Goal: Contribute content: Add original content to the website for others to see

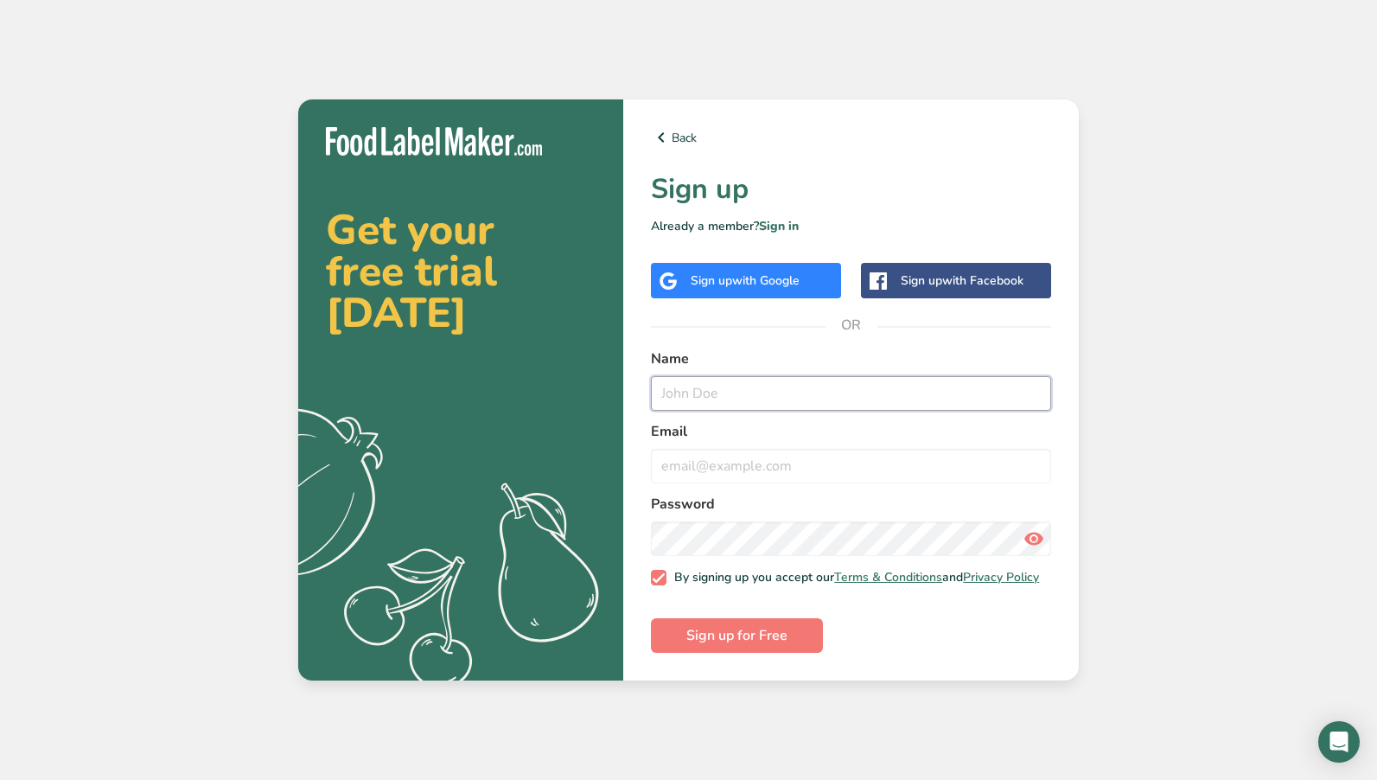
type input "a"
type input "[PERSON_NAME]"
type input "[EMAIL_ADDRESS][DOMAIN_NAME]"
click at [728, 659] on div "Back Sign up Already a member? Sign in Sign up with Google Sign up with Faceboo…" at bounding box center [850, 389] width 455 height 581
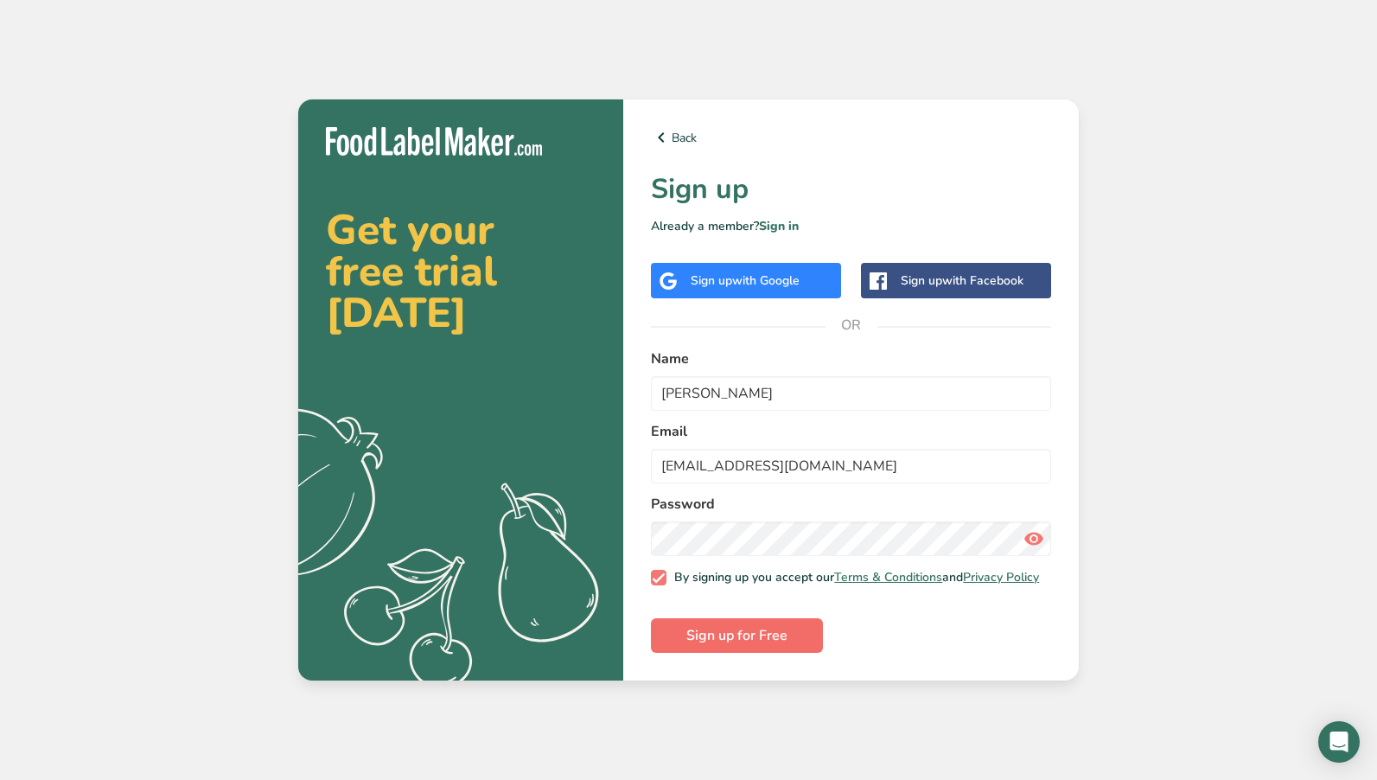
click at [774, 646] on span "Sign up for Free" at bounding box center [736, 635] width 101 height 21
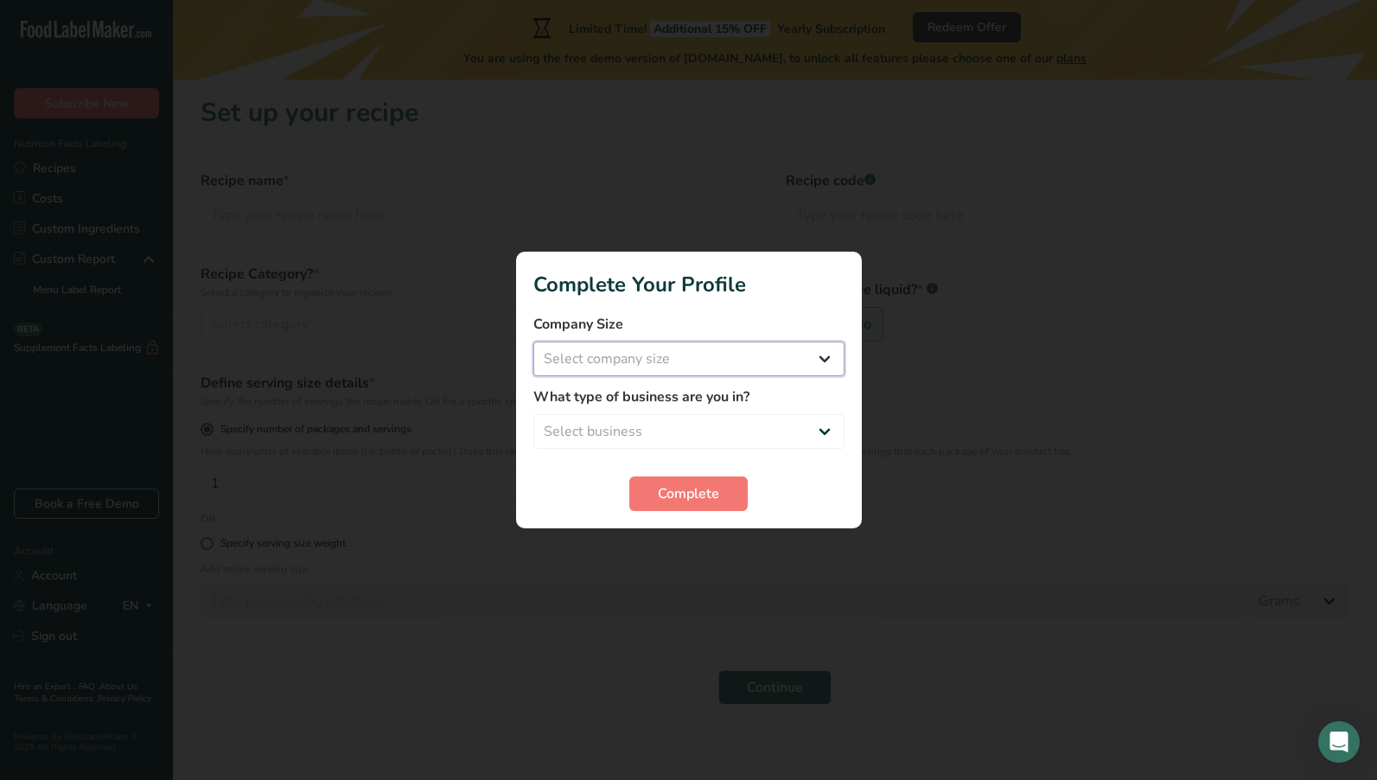
select select "1"
select select "2"
click at [672, 493] on span "Complete" at bounding box center [688, 493] width 61 height 21
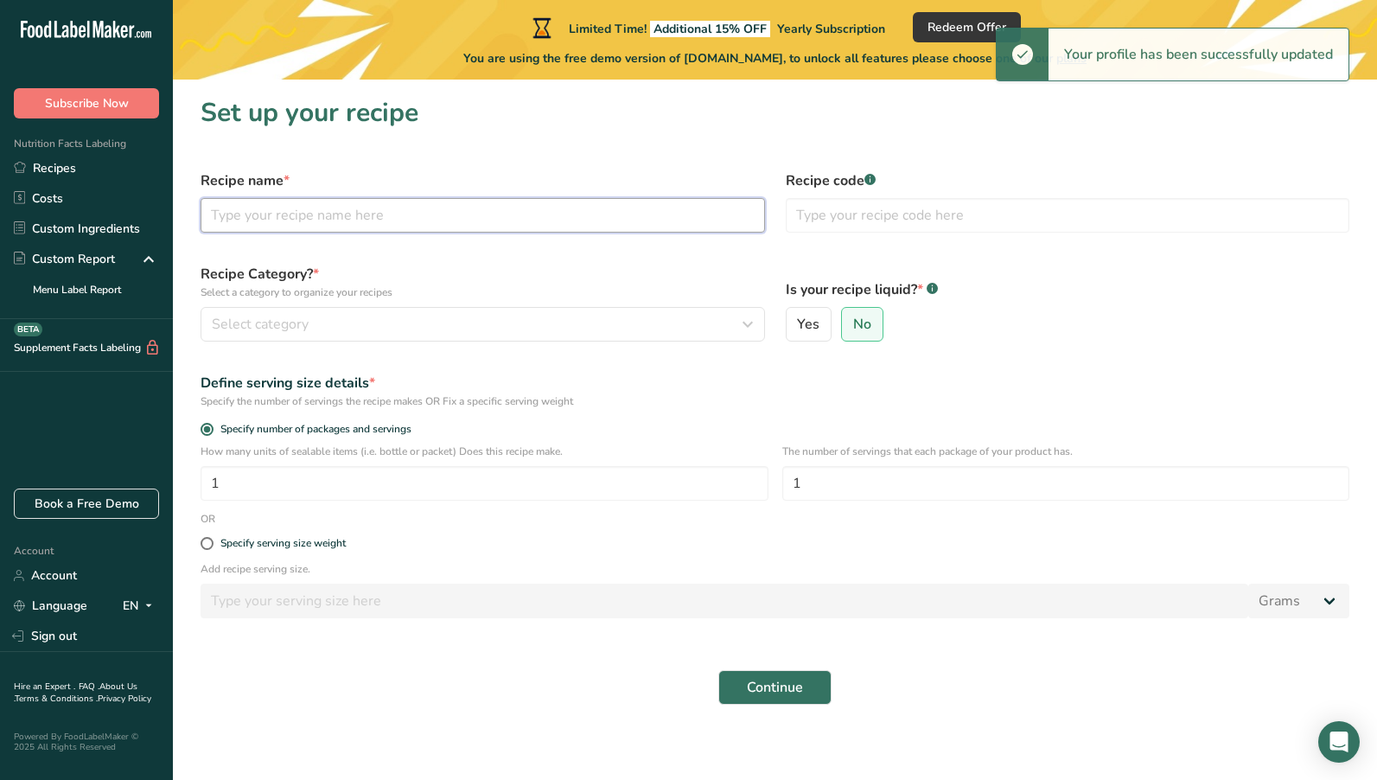
click at [362, 212] on input "text" at bounding box center [483, 215] width 564 height 35
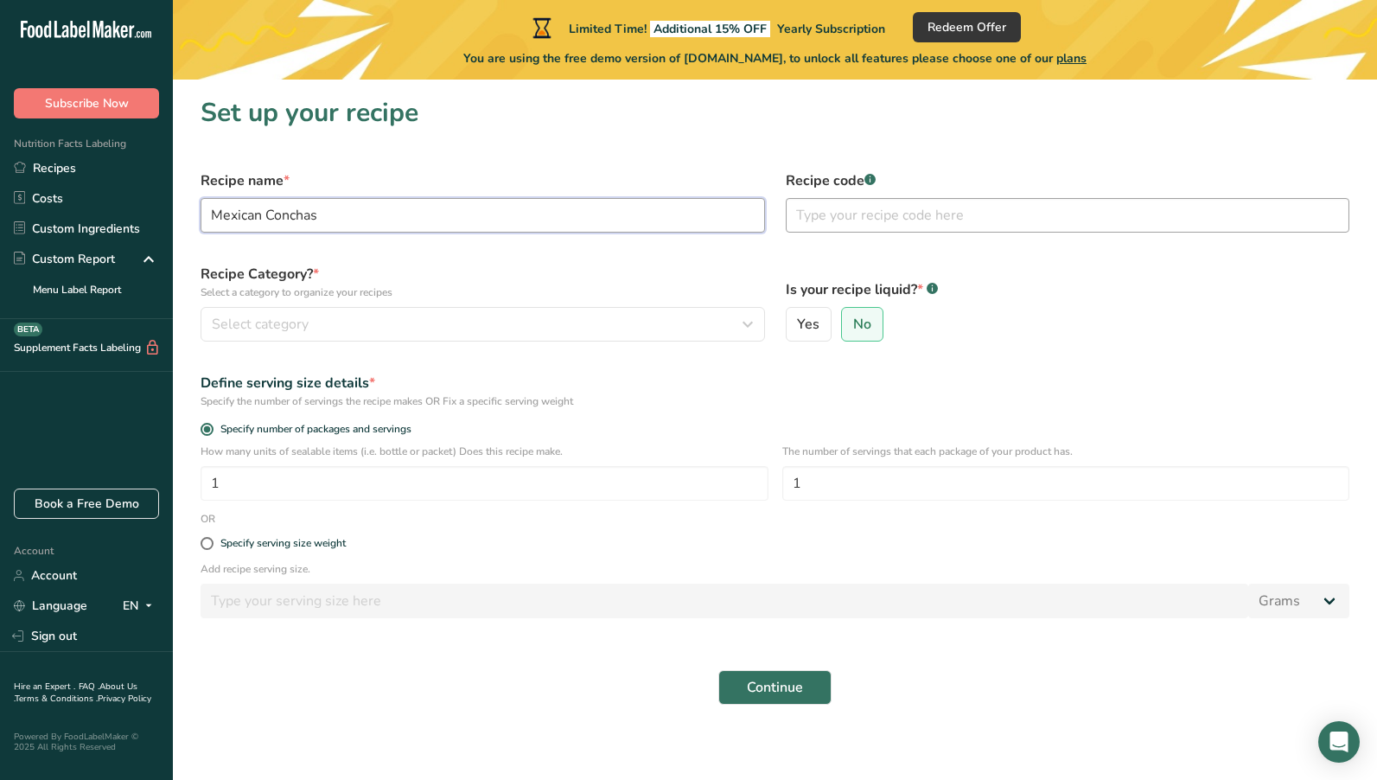
type input "Mexican Conchas"
click at [888, 213] on input "text" at bounding box center [1068, 215] width 564 height 35
type input "M"
type input "Conchas"
click at [531, 321] on div "Select category" at bounding box center [478, 324] width 532 height 21
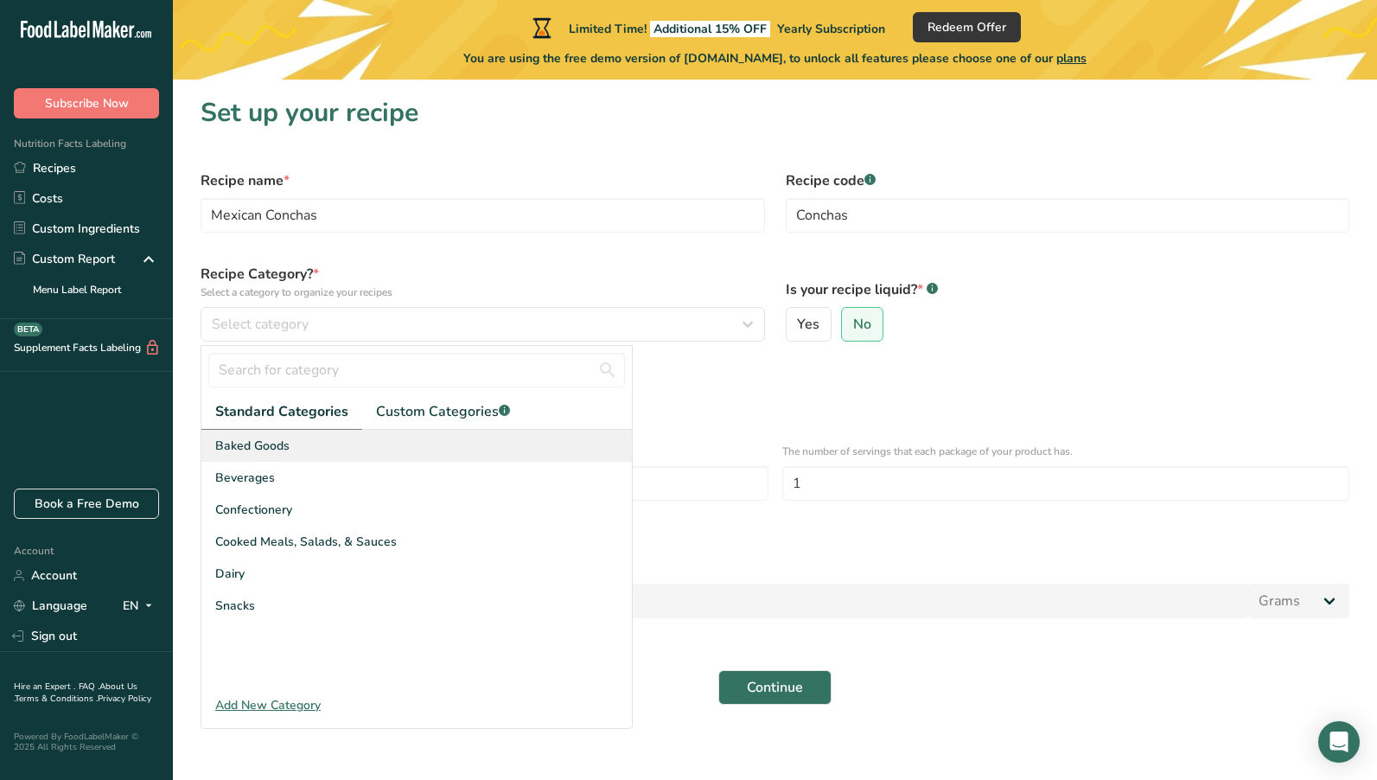
click at [471, 435] on div "Baked Goods" at bounding box center [416, 446] width 430 height 32
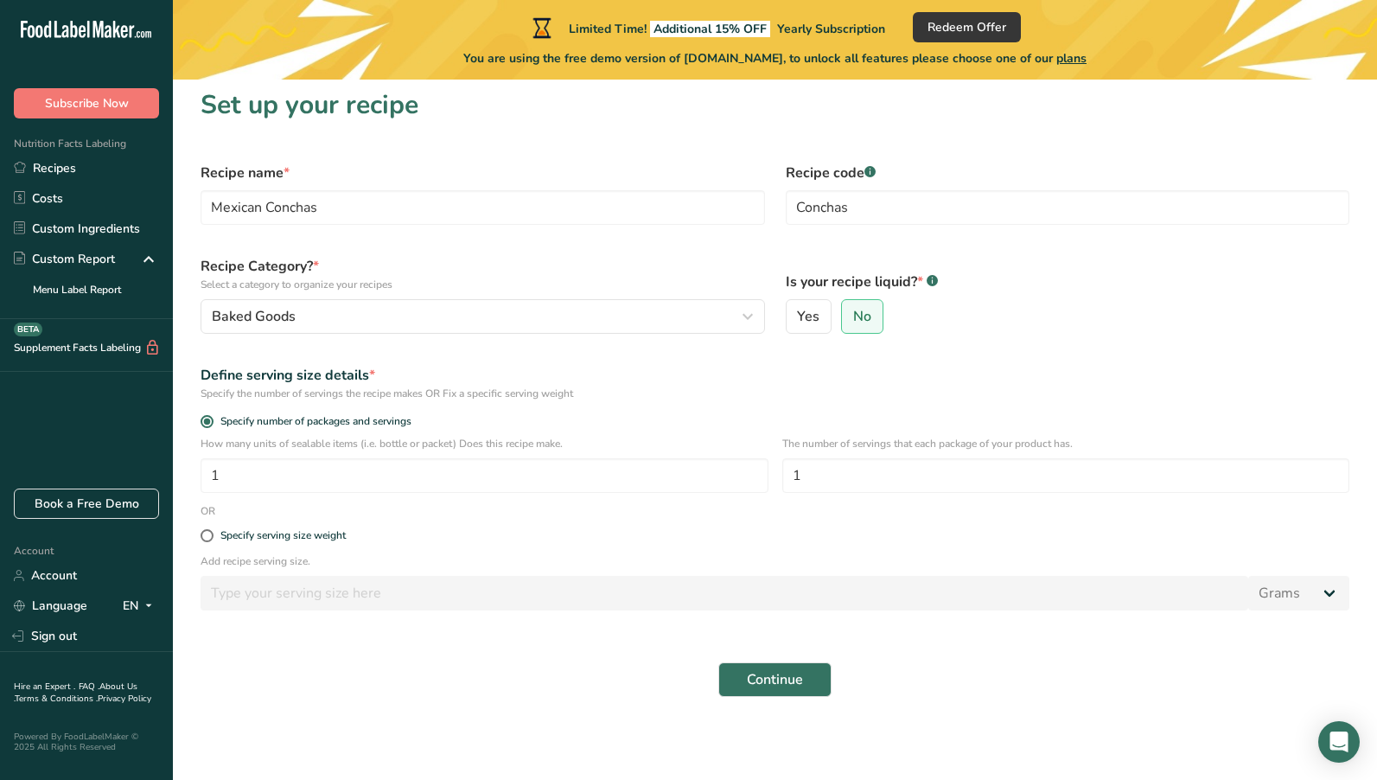
scroll to position [8, 0]
click at [685, 487] on input "1" at bounding box center [485, 475] width 568 height 35
type input "1"
type input "60"
